Goal: Task Accomplishment & Management: Manage account settings

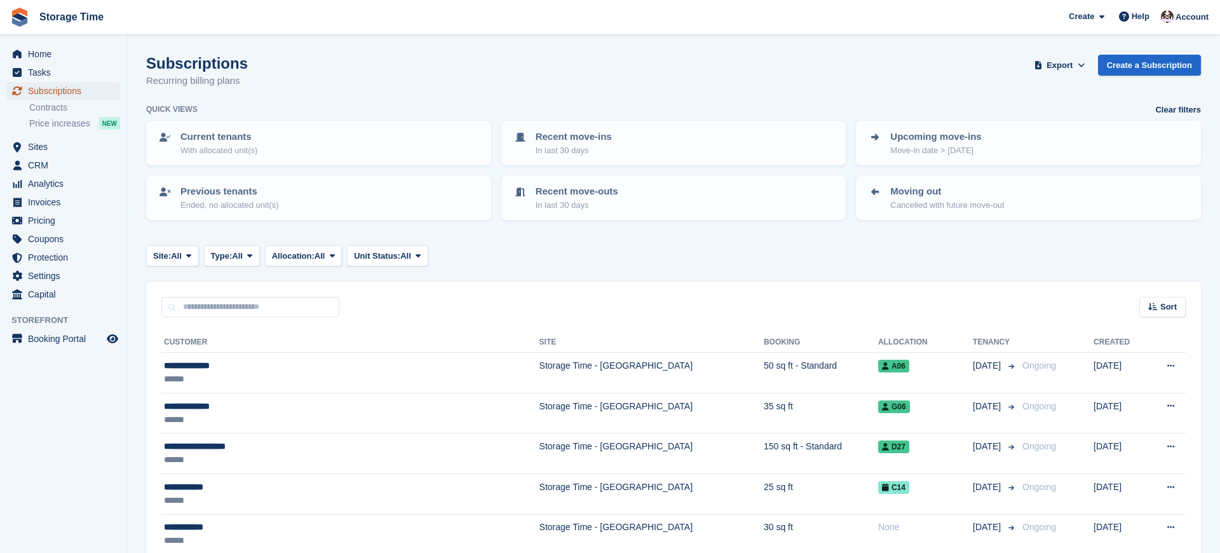
click at [61, 91] on span "Subscriptions" at bounding box center [66, 91] width 76 height 18
click at [64, 90] on span "Subscriptions" at bounding box center [66, 91] width 76 height 18
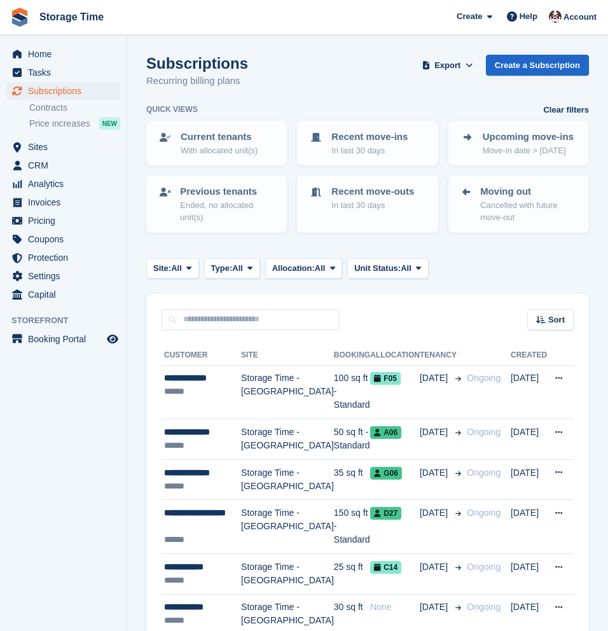
click at [150, 17] on span "Storage Time Create Subscription Invoice Contact Deal Discount Page Help Chat S…" at bounding box center [304, 17] width 608 height 34
click at [188, 314] on input "text" at bounding box center [250, 319] width 178 height 21
paste input "**********"
type input "**********"
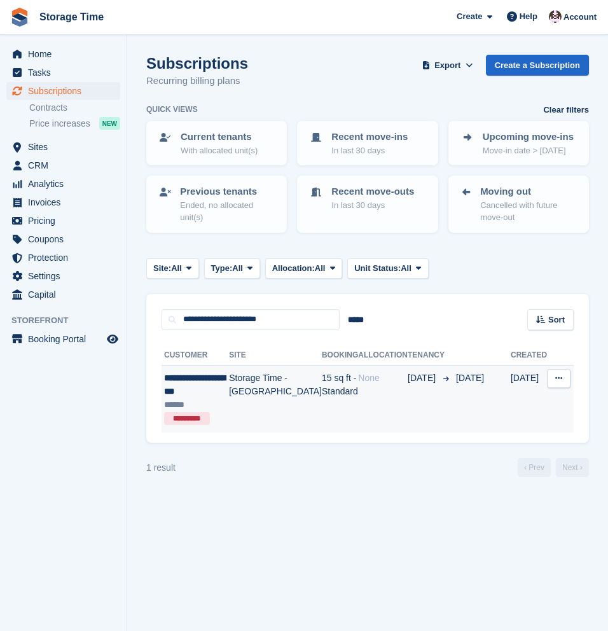
click at [322, 390] on td "15 sq ft - Standard" at bounding box center [340, 398] width 36 height 67
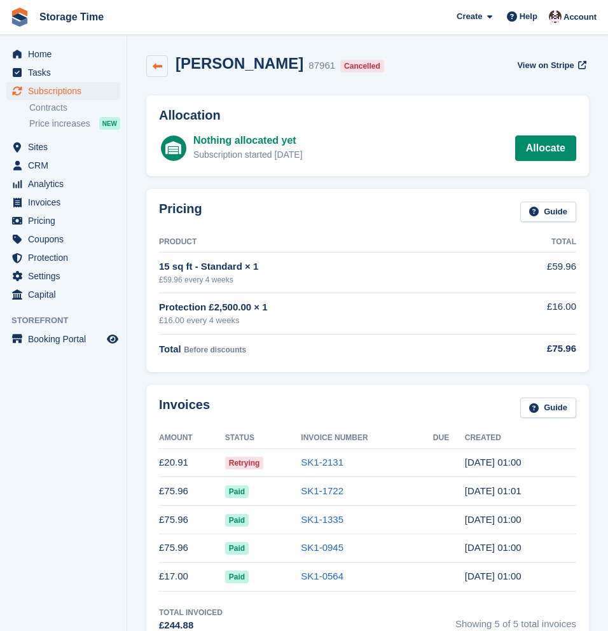
click at [163, 70] on link at bounding box center [157, 66] width 22 height 22
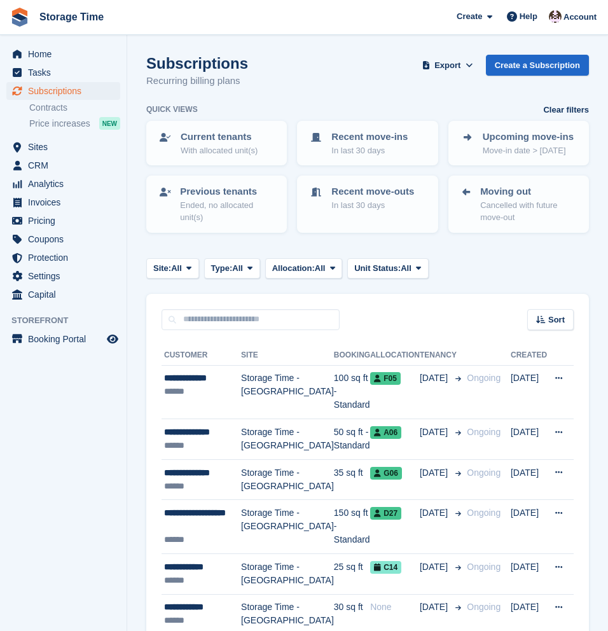
click at [305, 55] on div "Subscriptions Recurring billing plans Export Export Subscriptions Export a CSV …" at bounding box center [367, 79] width 442 height 49
click at [58, 92] on span "Subscriptions" at bounding box center [66, 91] width 76 height 18
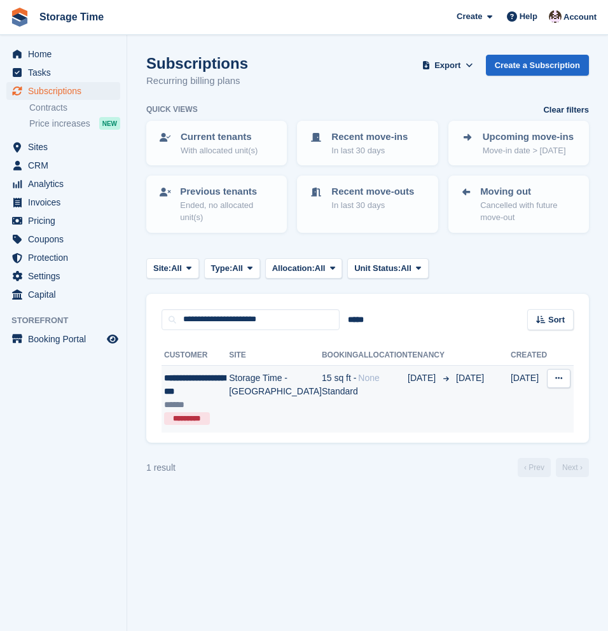
click at [322, 398] on td "15 sq ft - Standard" at bounding box center [340, 398] width 36 height 67
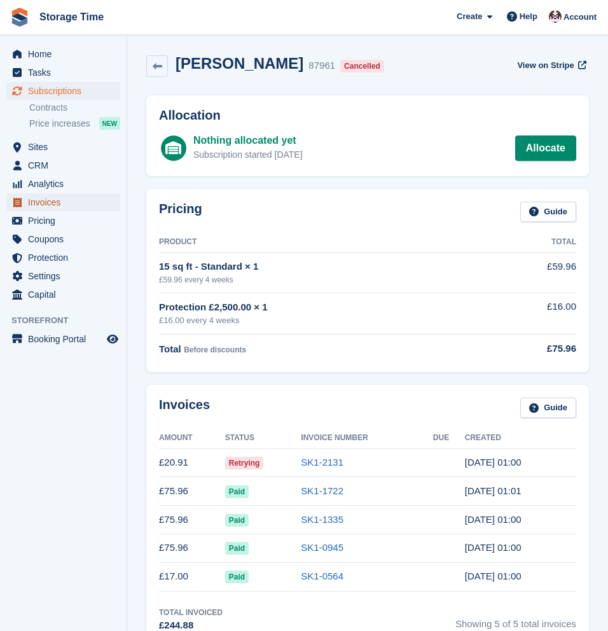
click at [50, 202] on span "Invoices" at bounding box center [66, 202] width 76 height 18
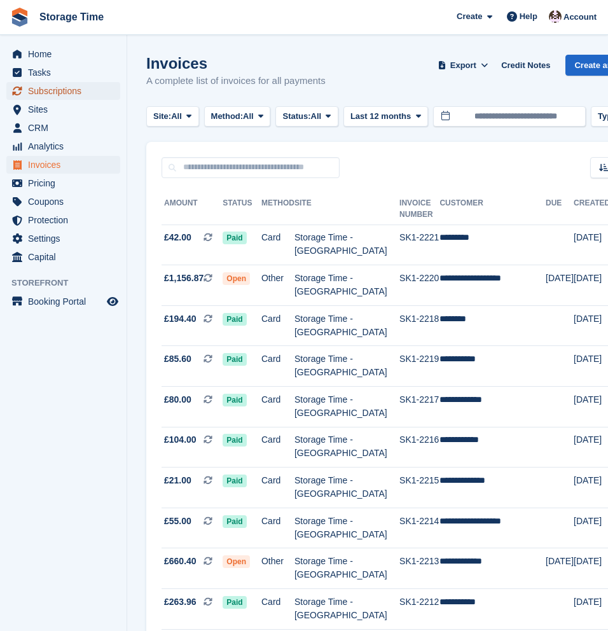
click at [43, 85] on span "Subscriptions" at bounding box center [66, 91] width 76 height 18
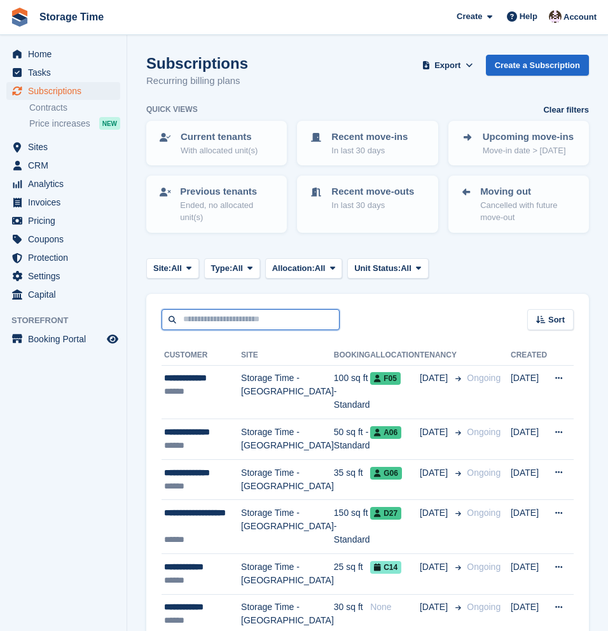
click at [236, 318] on input "text" at bounding box center [250, 319] width 178 height 21
paste input "**********"
type input "**********"
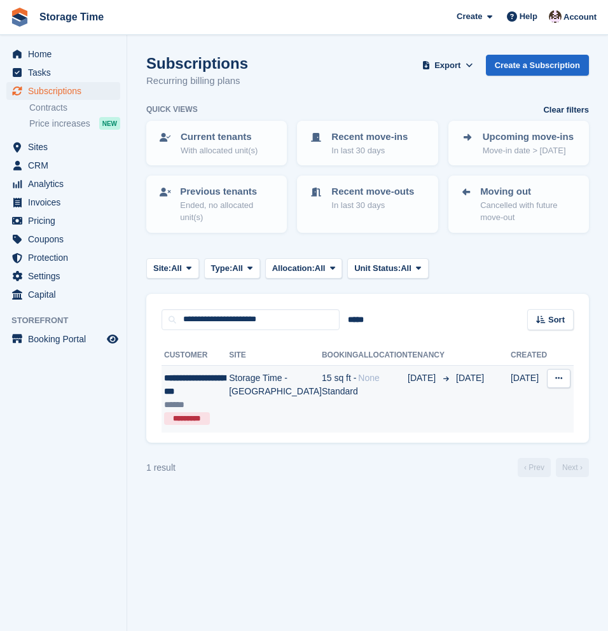
click at [259, 390] on td "Storage Time - [GEOGRAPHIC_DATA]" at bounding box center [275, 398] width 93 height 67
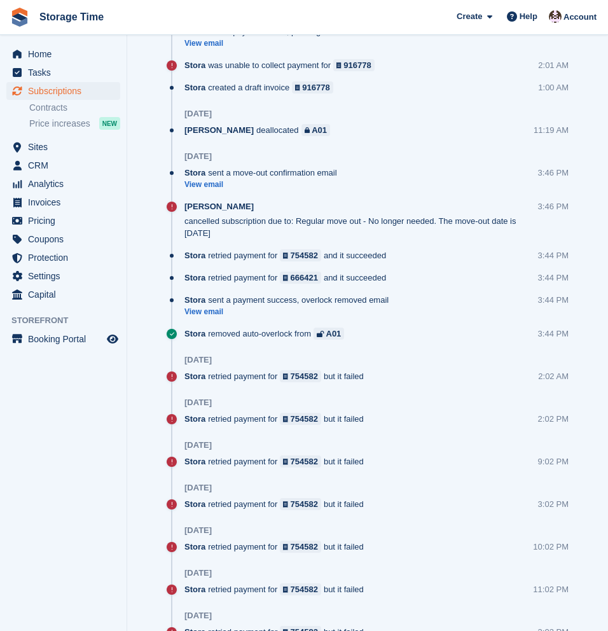
scroll to position [1053, 0]
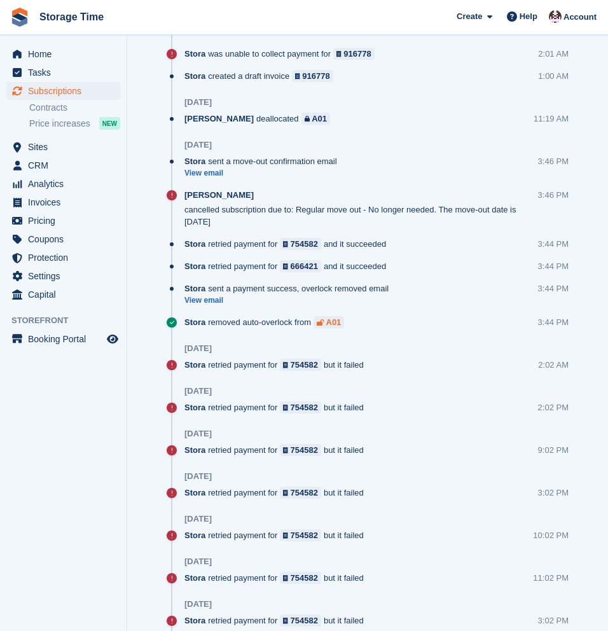
drag, startPoint x: 354, startPoint y: 322, endPoint x: 332, endPoint y: 326, distance: 22.7
click at [332, 326] on div "Stora removed auto-overlock from A01" at bounding box center [267, 322] width 166 height 12
copy div "A01"
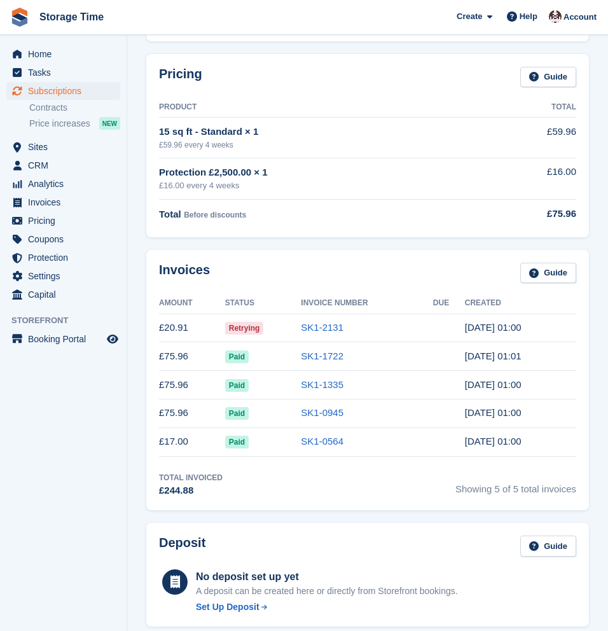
scroll to position [0, 0]
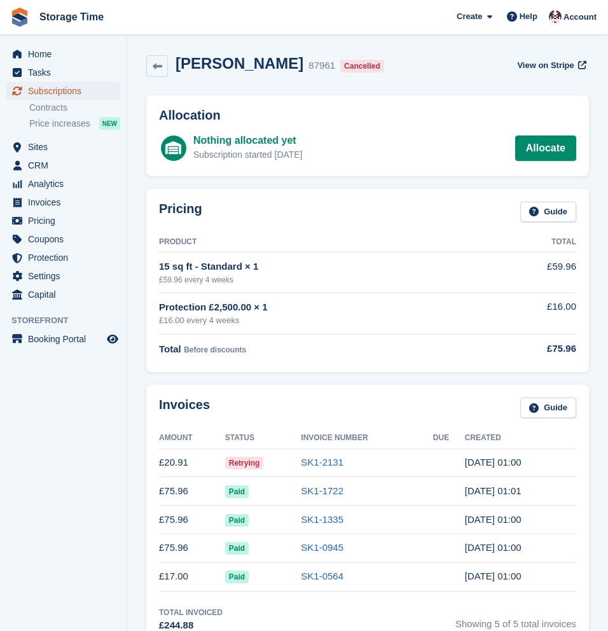
click at [44, 94] on span "Subscriptions" at bounding box center [66, 91] width 76 height 18
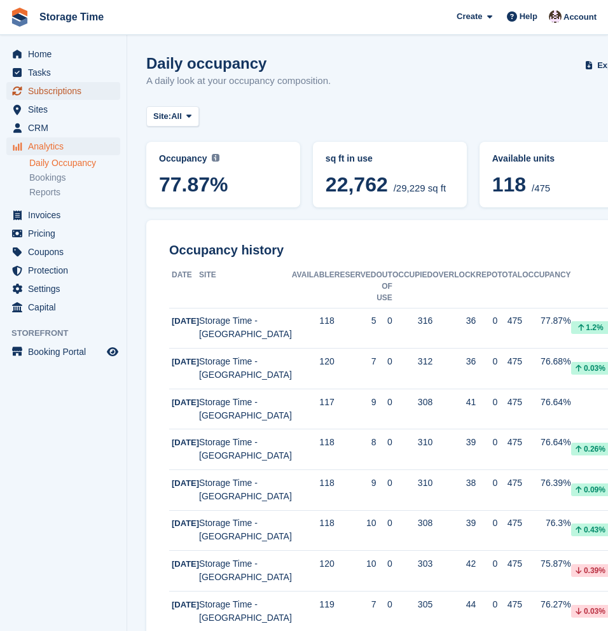
click at [49, 91] on span "Subscriptions" at bounding box center [66, 91] width 76 height 18
